Goal: Feedback & Contribution: Contribute content

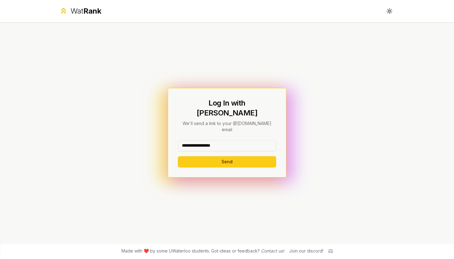
click at [227, 156] on button "Send" at bounding box center [227, 161] width 98 height 11
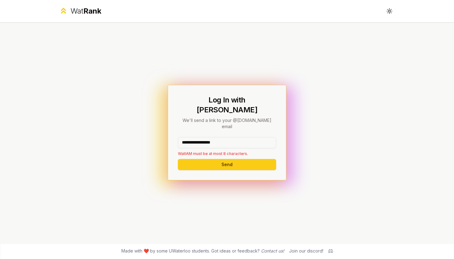
drag, startPoint x: 243, startPoint y: 136, endPoint x: 197, endPoint y: 136, distance: 46.0
click at [197, 137] on input "**********" at bounding box center [227, 142] width 98 height 11
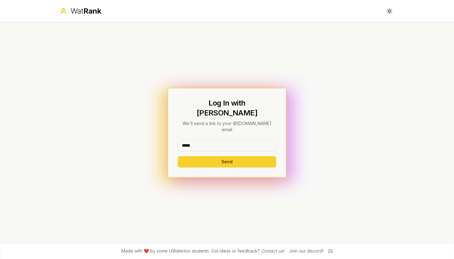
type input "*****"
click at [208, 156] on button "Send" at bounding box center [227, 161] width 98 height 11
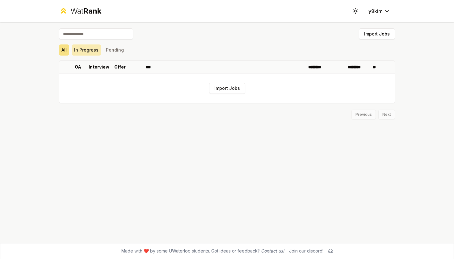
click at [87, 48] on button "In Progress" at bounding box center [86, 49] width 29 height 11
click at [118, 51] on button "Pending" at bounding box center [114, 49] width 23 height 11
click at [66, 48] on button "All" at bounding box center [64, 49] width 10 height 11
click at [222, 90] on button "Import Jobs" at bounding box center [227, 88] width 36 height 11
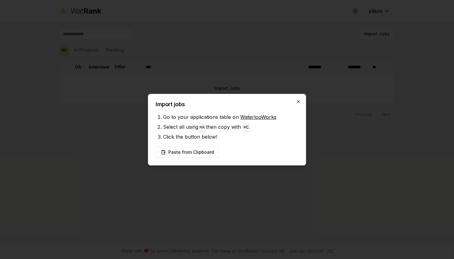
click at [300, 103] on icon "button" at bounding box center [298, 101] width 3 height 3
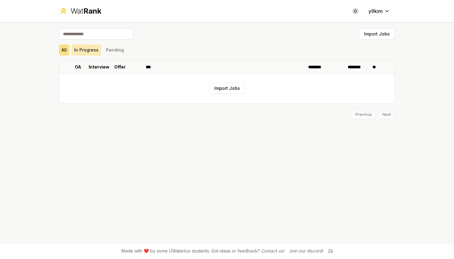
click at [95, 51] on button "In Progress" at bounding box center [86, 49] width 29 height 11
click at [112, 51] on button "Pending" at bounding box center [114, 49] width 23 height 11
click at [383, 16] on button "y9kim" at bounding box center [378, 11] width 31 height 11
click at [388, 9] on html "Wat Rank Toggle theme y9kim Import Jobs All In Progress Pending OA Interview Of…" at bounding box center [227, 129] width 454 height 259
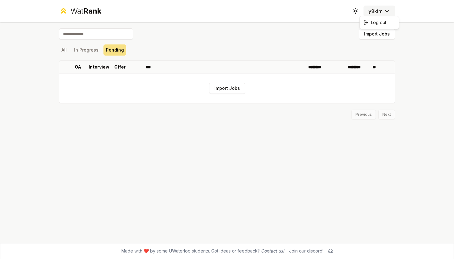
click at [388, 9] on html "Wat Rank Toggle theme y9kim Import Jobs All In Progress Pending OA Interview Of…" at bounding box center [227, 129] width 454 height 259
click at [242, 43] on div "All In Progress Pending" at bounding box center [227, 50] width 336 height 16
click at [220, 84] on button "Import Jobs" at bounding box center [227, 88] width 36 height 11
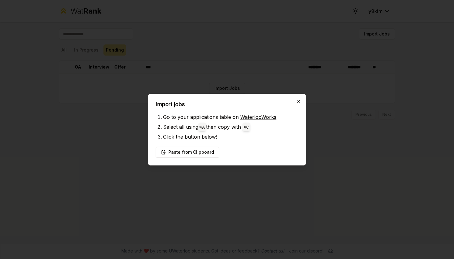
click at [296, 100] on icon "button" at bounding box center [298, 101] width 5 height 5
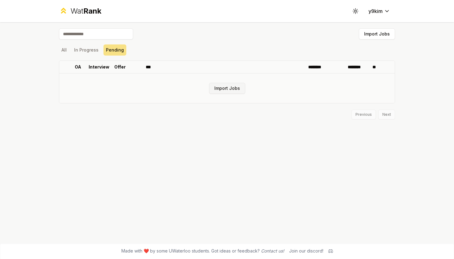
click at [230, 87] on button "Import Jobs" at bounding box center [227, 88] width 36 height 11
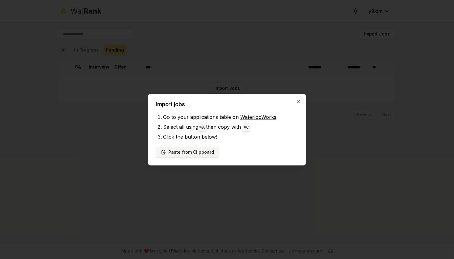
click at [197, 151] on button "Paste from Clipboard" at bounding box center [188, 152] width 64 height 11
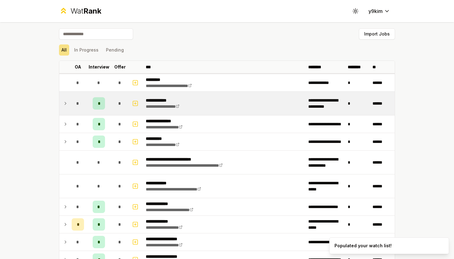
click at [97, 107] on div "*" at bounding box center [99, 103] width 12 height 12
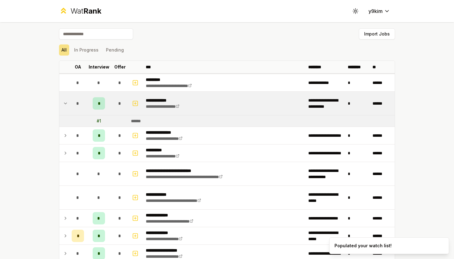
click at [97, 107] on div "*" at bounding box center [99, 103] width 12 height 12
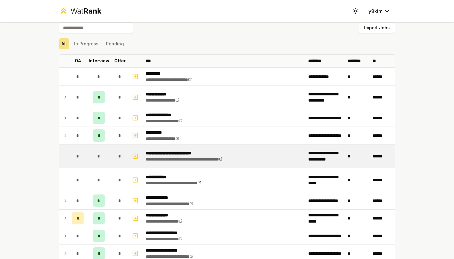
scroll to position [6, 0]
click at [91, 154] on td "*" at bounding box center [98, 155] width 25 height 23
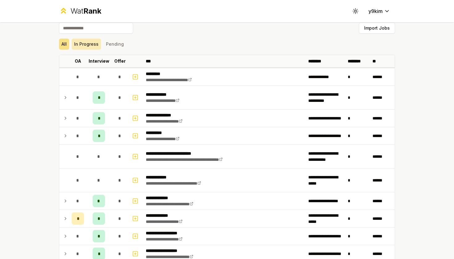
click at [83, 45] on button "In Progress" at bounding box center [86, 44] width 29 height 11
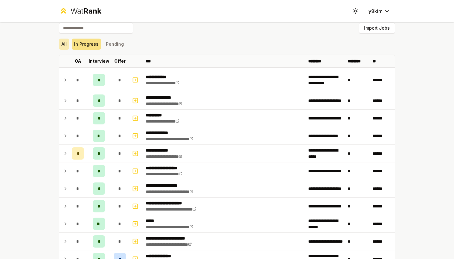
click at [65, 43] on button "All" at bounding box center [64, 44] width 10 height 11
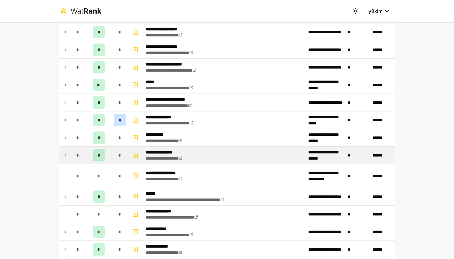
scroll to position [214, 0]
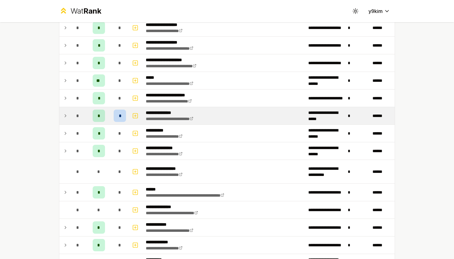
click at [119, 113] on span "*" at bounding box center [120, 116] width 2 height 6
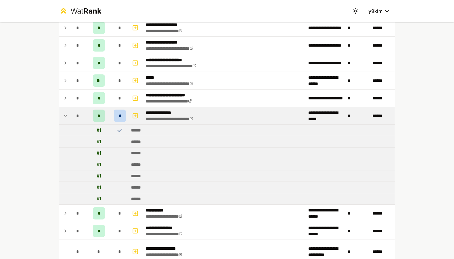
click at [120, 131] on icon at bounding box center [120, 130] width 6 height 6
click at [133, 141] on div "******" at bounding box center [138, 142] width 15 height 6
click at [65, 111] on td at bounding box center [64, 115] width 10 height 17
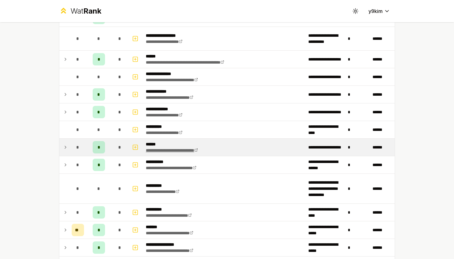
scroll to position [348, 0]
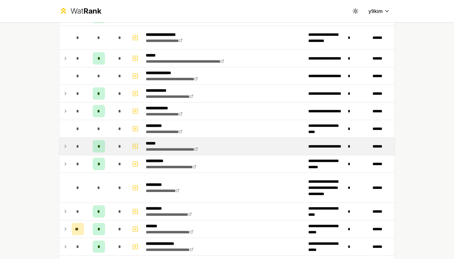
click at [67, 147] on icon at bounding box center [65, 146] width 5 height 7
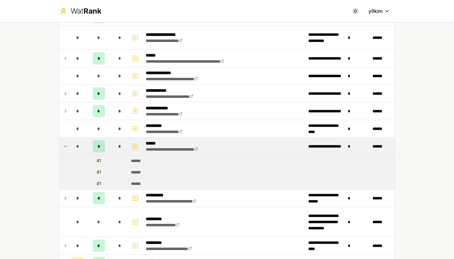
click at [67, 147] on icon at bounding box center [65, 146] width 5 height 7
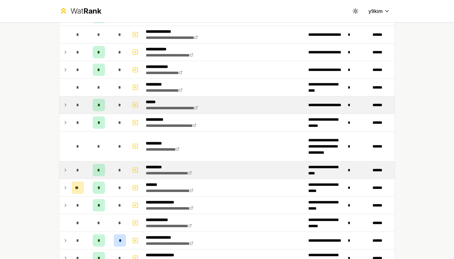
scroll to position [390, 0]
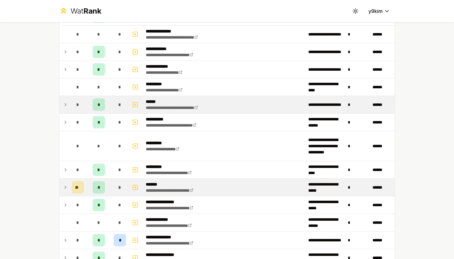
click at [68, 190] on icon at bounding box center [65, 187] width 5 height 7
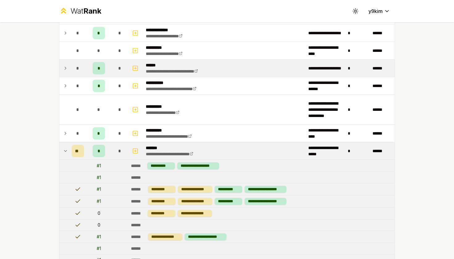
scroll to position [429, 0]
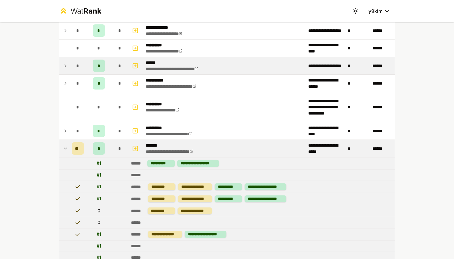
click at [65, 144] on td at bounding box center [64, 148] width 10 height 17
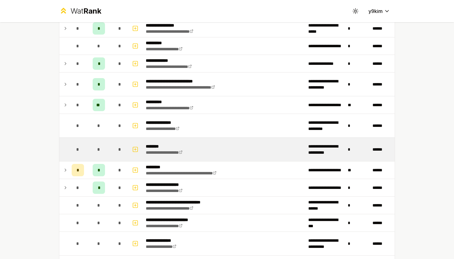
scroll to position [611, 0]
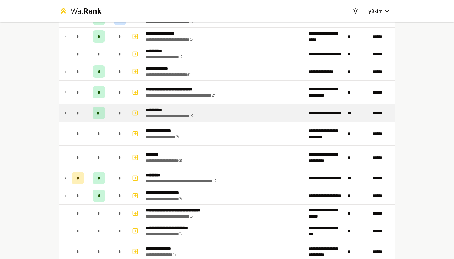
click at [65, 113] on icon at bounding box center [65, 112] width 5 height 7
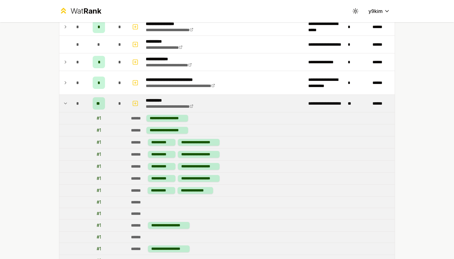
scroll to position [613, 0]
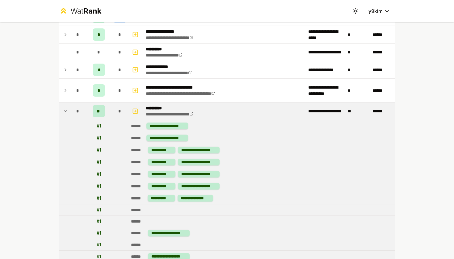
click at [68, 114] on icon at bounding box center [65, 110] width 5 height 7
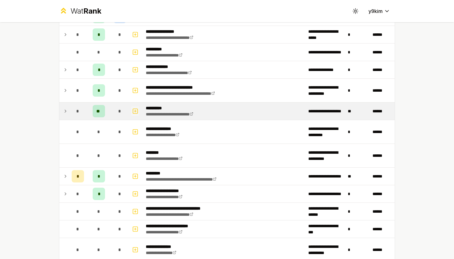
click at [136, 112] on icon "button" at bounding box center [135, 110] width 6 height 7
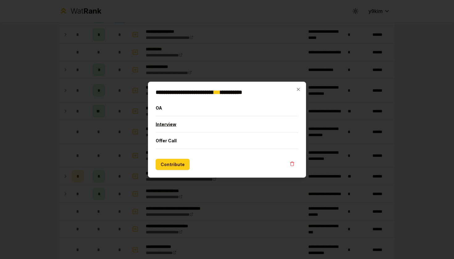
click at [174, 125] on button "Interview" at bounding box center [227, 124] width 143 height 16
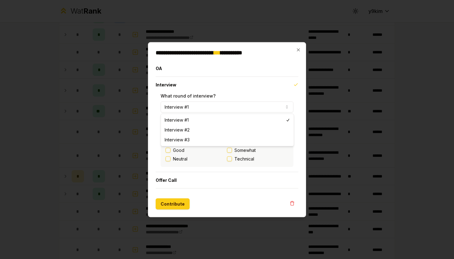
click at [222, 109] on button "Interview #1" at bounding box center [227, 106] width 133 height 11
click at [220, 109] on button "Interview #1" at bounding box center [227, 106] width 133 height 11
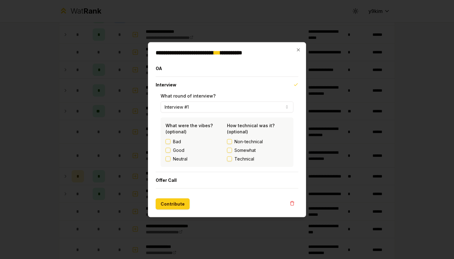
click at [168, 151] on button "Good" at bounding box center [168, 150] width 5 height 5
click at [230, 155] on div "Non-technical Somewhat Technical" at bounding box center [257, 149] width 61 height 23
click at [230, 158] on button "Technical" at bounding box center [229, 158] width 5 height 5
click at [176, 203] on button "Contribute" at bounding box center [173, 203] width 34 height 11
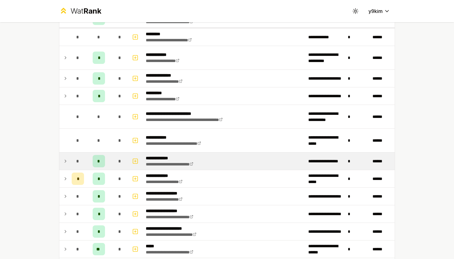
scroll to position [65, 0]
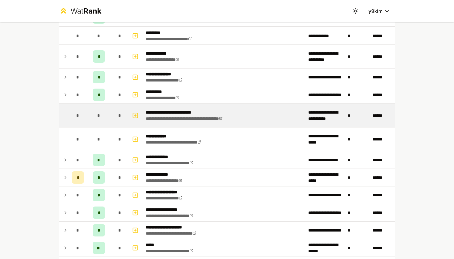
click at [118, 117] on div "*" at bounding box center [120, 115] width 12 height 12
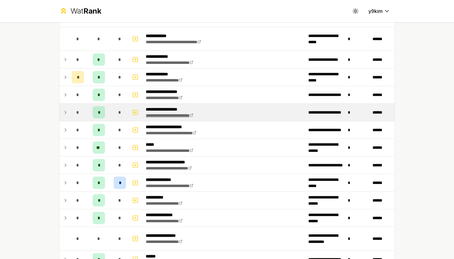
scroll to position [167, 0]
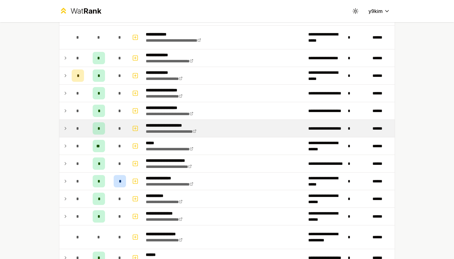
click at [98, 127] on span "*" at bounding box center [99, 128] width 2 height 6
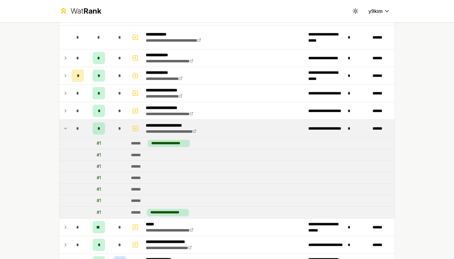
click at [154, 157] on td "******" at bounding box center [261, 154] width 266 height 11
click at [136, 129] on icon "button" at bounding box center [135, 128] width 6 height 7
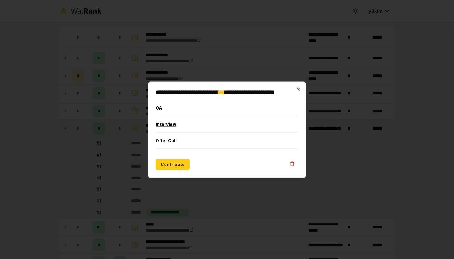
click at [171, 128] on button "Interview" at bounding box center [227, 124] width 143 height 16
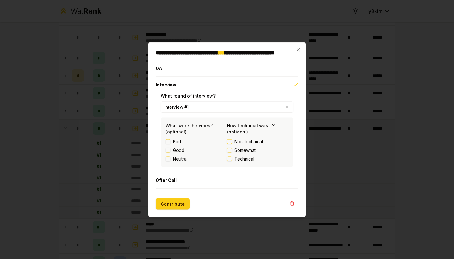
click at [170, 149] on button "Good" at bounding box center [168, 150] width 5 height 5
click at [230, 158] on button "Technical" at bounding box center [229, 158] width 5 height 5
click at [177, 203] on button "Contribute" at bounding box center [173, 203] width 34 height 11
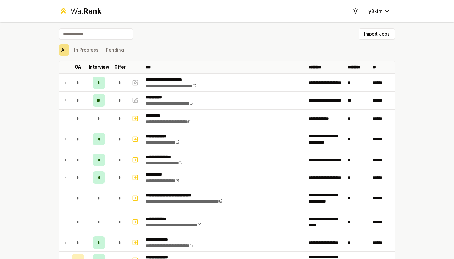
scroll to position [0, 0]
click at [84, 52] on button "In Progress" at bounding box center [86, 49] width 29 height 11
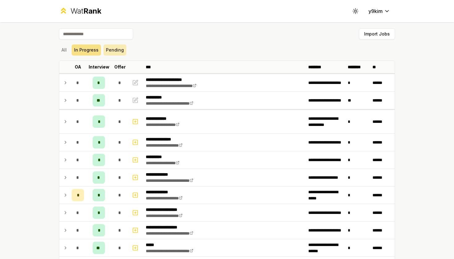
click at [106, 54] on button "Pending" at bounding box center [114, 49] width 23 height 11
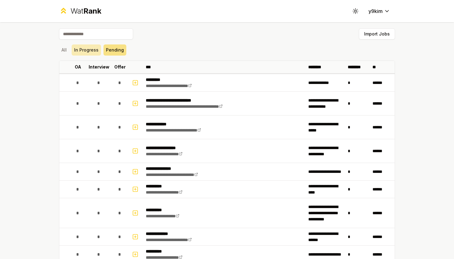
click at [83, 51] on button "In Progress" at bounding box center [86, 49] width 29 height 11
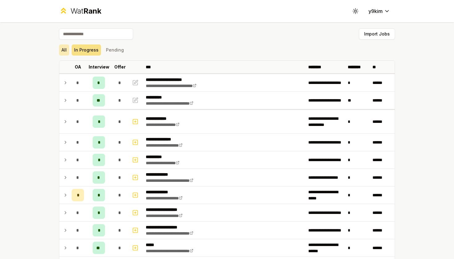
click at [67, 50] on button "All" at bounding box center [64, 49] width 10 height 11
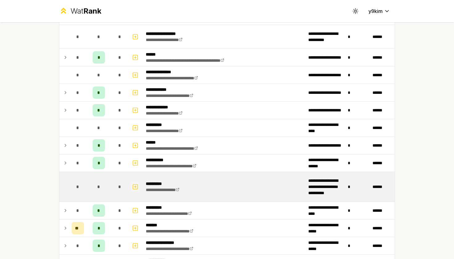
scroll to position [365, 0]
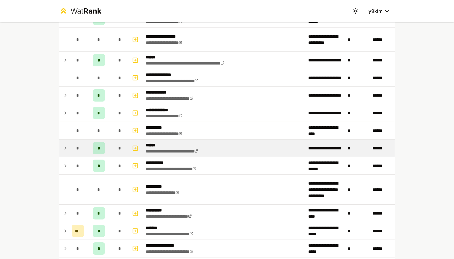
click at [120, 149] on span "*" at bounding box center [119, 148] width 3 height 6
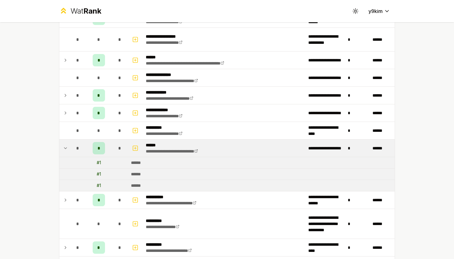
click at [118, 149] on div "*" at bounding box center [120, 148] width 12 height 12
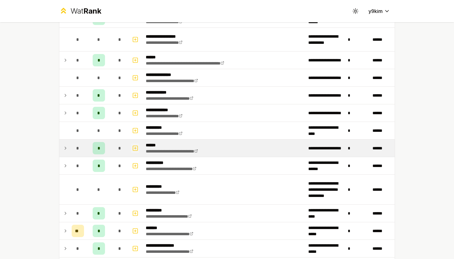
click at [134, 149] on icon "button" at bounding box center [135, 148] width 6 height 7
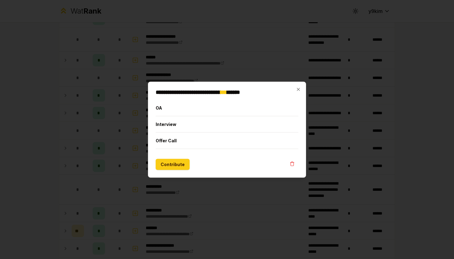
click at [132, 149] on div at bounding box center [227, 129] width 454 height 259
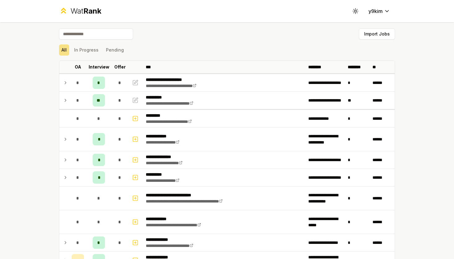
scroll to position [0, 0]
click at [380, 14] on html "**********" at bounding box center [227, 129] width 454 height 259
click at [354, 13] on icon at bounding box center [355, 11] width 6 height 6
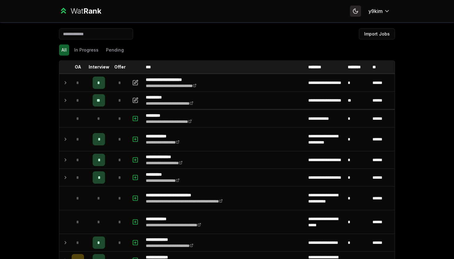
click at [354, 13] on icon at bounding box center [355, 11] width 6 height 6
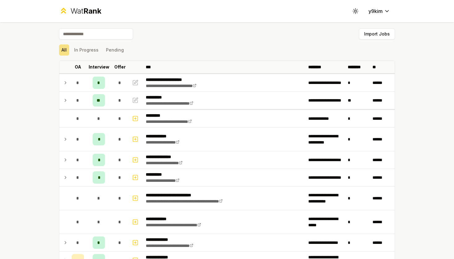
click at [253, 34] on div "Import Jobs" at bounding box center [227, 35] width 336 height 14
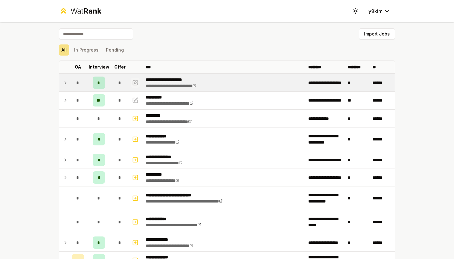
click at [135, 82] on icon "button" at bounding box center [135, 82] width 6 height 7
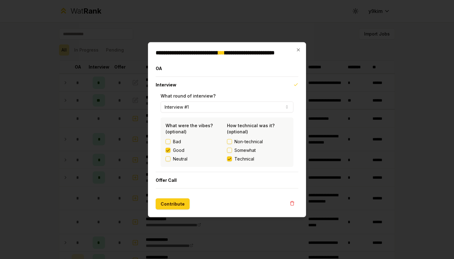
click at [295, 48] on div "**********" at bounding box center [227, 129] width 158 height 175
click at [297, 50] on icon "button" at bounding box center [298, 49] width 5 height 5
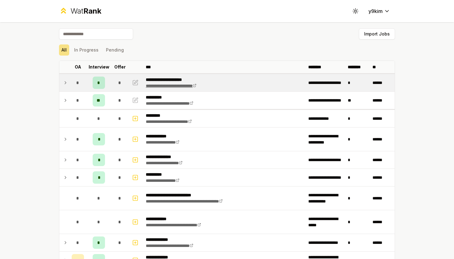
click at [196, 86] on link "**********" at bounding box center [171, 86] width 51 height 4
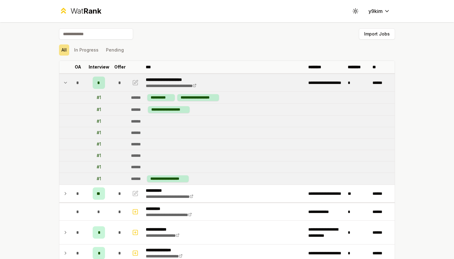
click at [69, 84] on td at bounding box center [64, 82] width 10 height 17
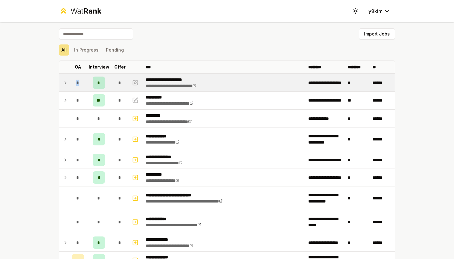
click at [69, 84] on td at bounding box center [64, 82] width 10 height 17
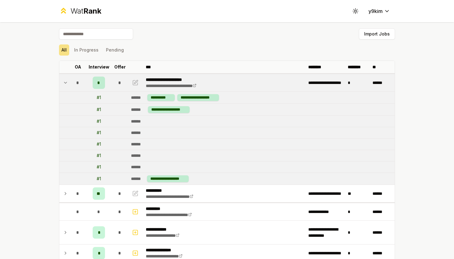
click at [96, 112] on td "# 1" at bounding box center [98, 110] width 25 height 12
click at [109, 119] on td "# 1" at bounding box center [98, 121] width 25 height 11
click at [67, 70] on th at bounding box center [64, 67] width 10 height 12
click at [66, 90] on td at bounding box center [64, 82] width 10 height 17
